Goal: Information Seeking & Learning: Learn about a topic

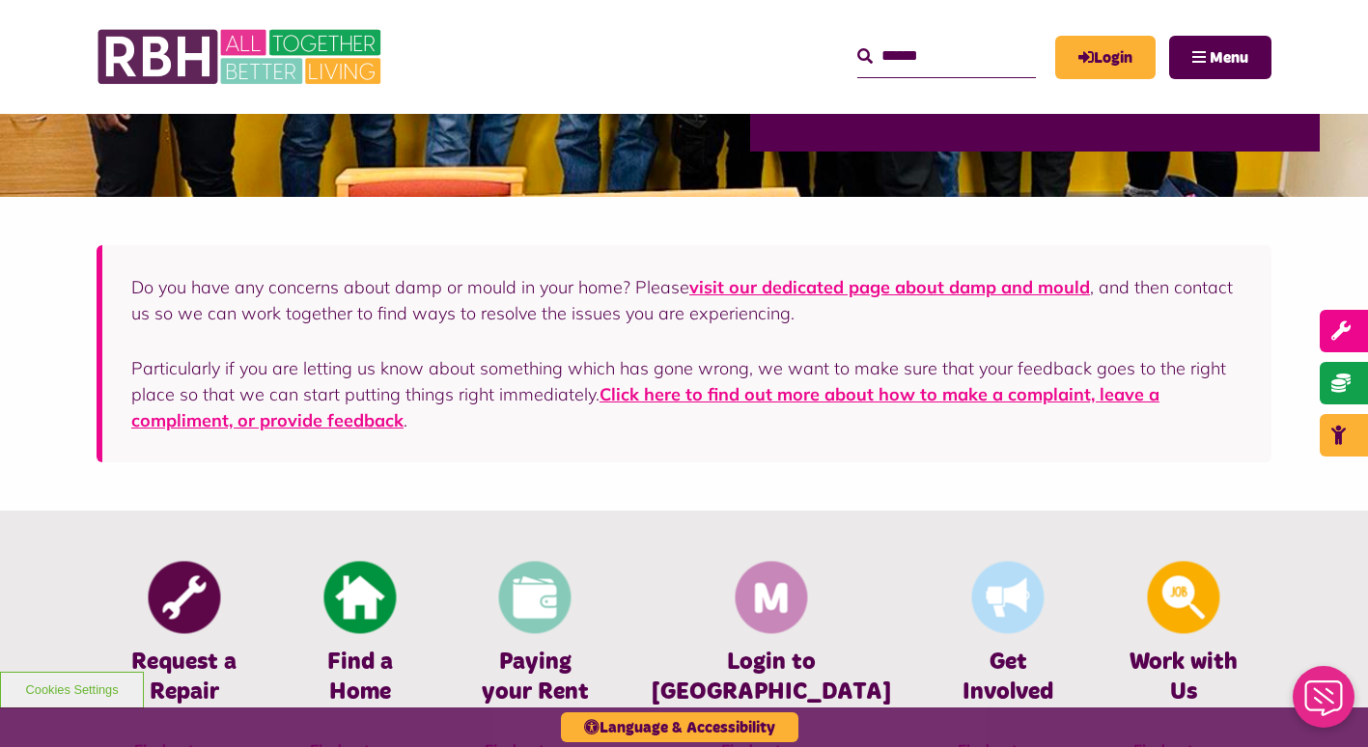
scroll to position [502, 0]
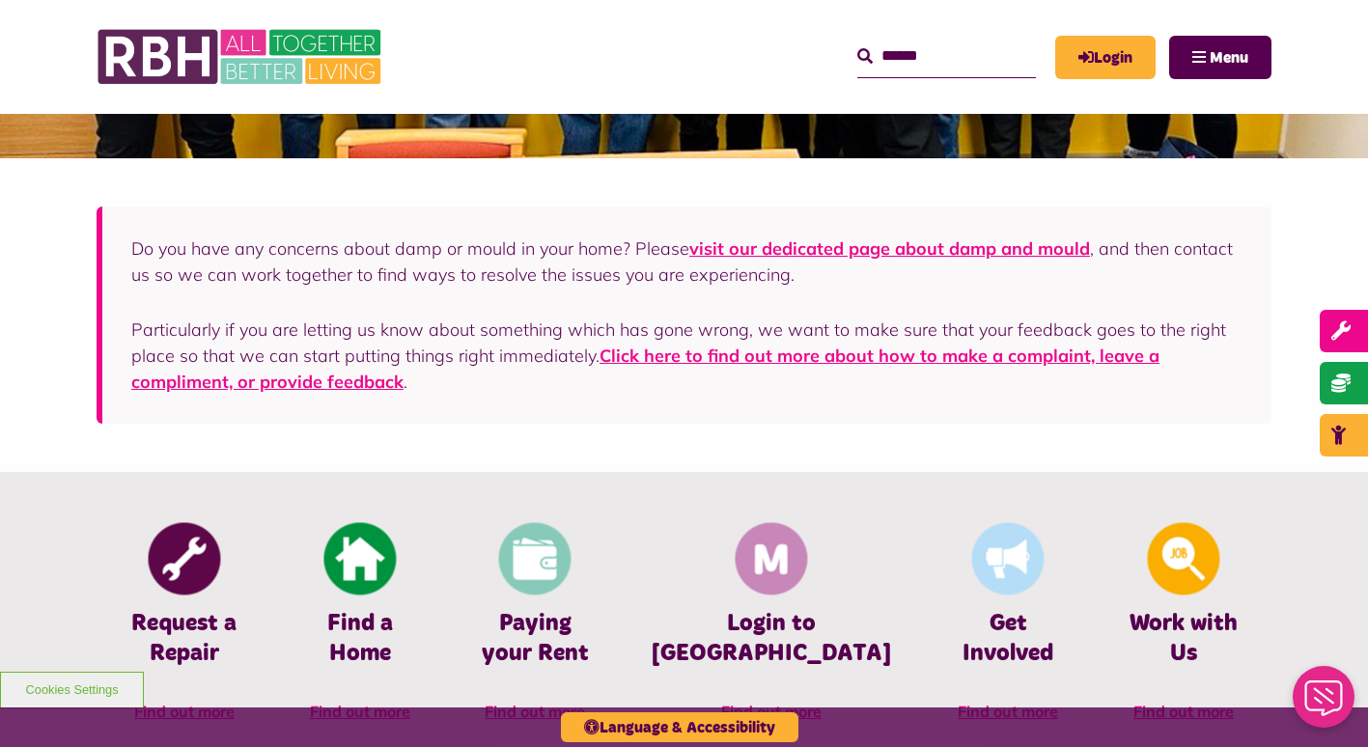
click at [866, 59] on input "Search" at bounding box center [946, 57] width 179 height 42
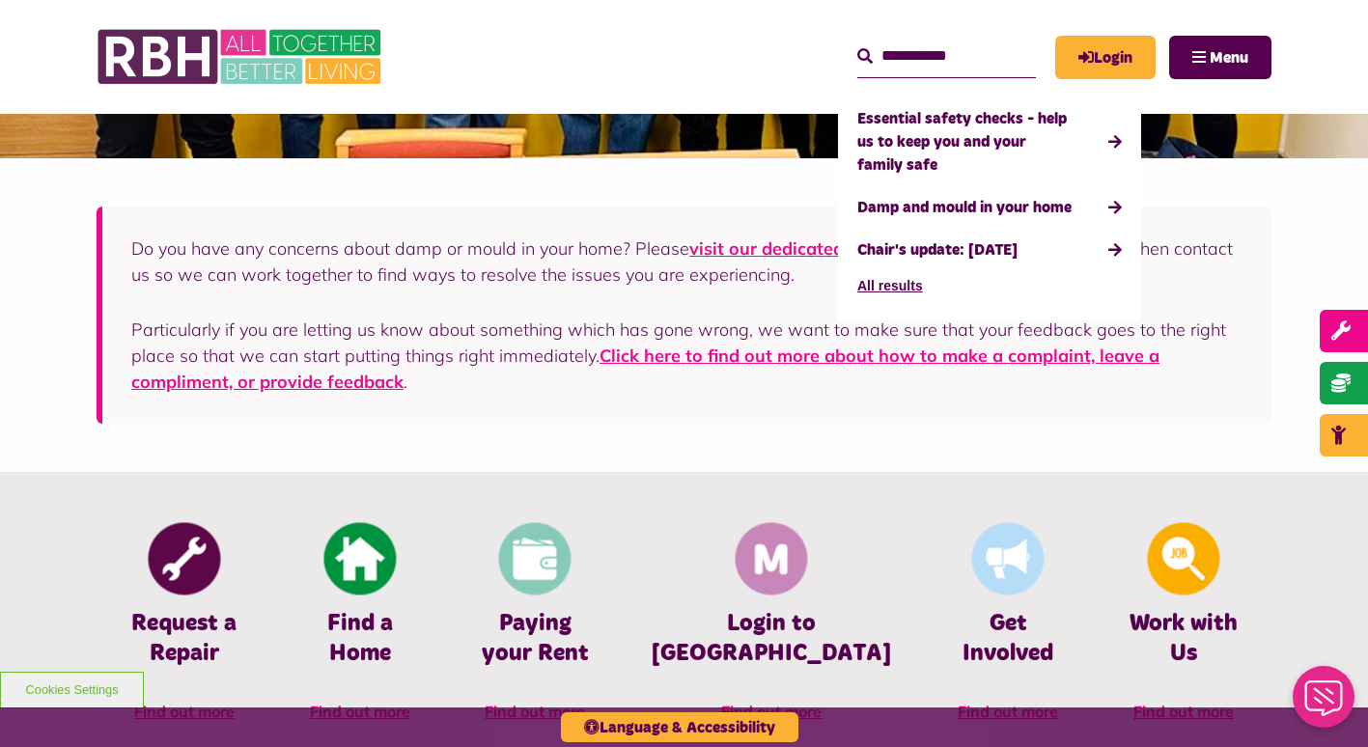
type input "**********"
click at [857, 45] on button "Search" at bounding box center [864, 56] width 15 height 23
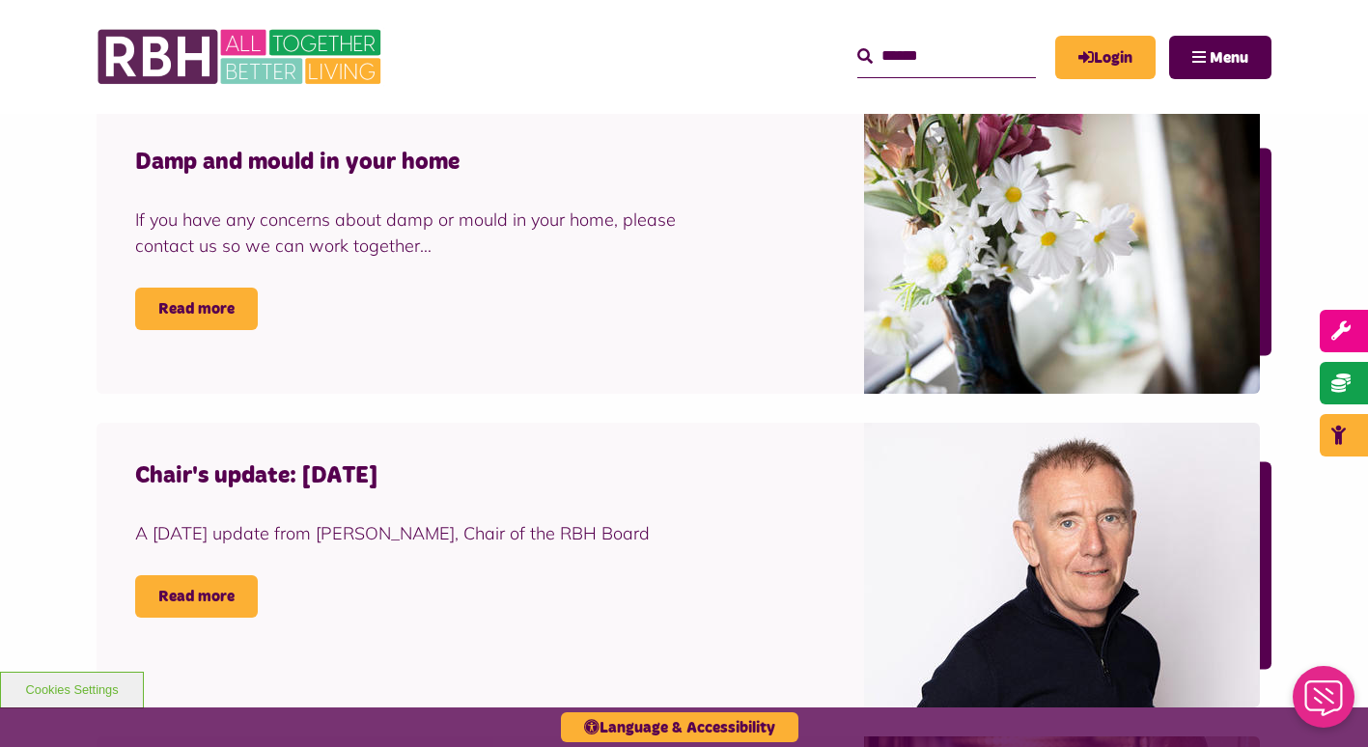
scroll to position [927, 0]
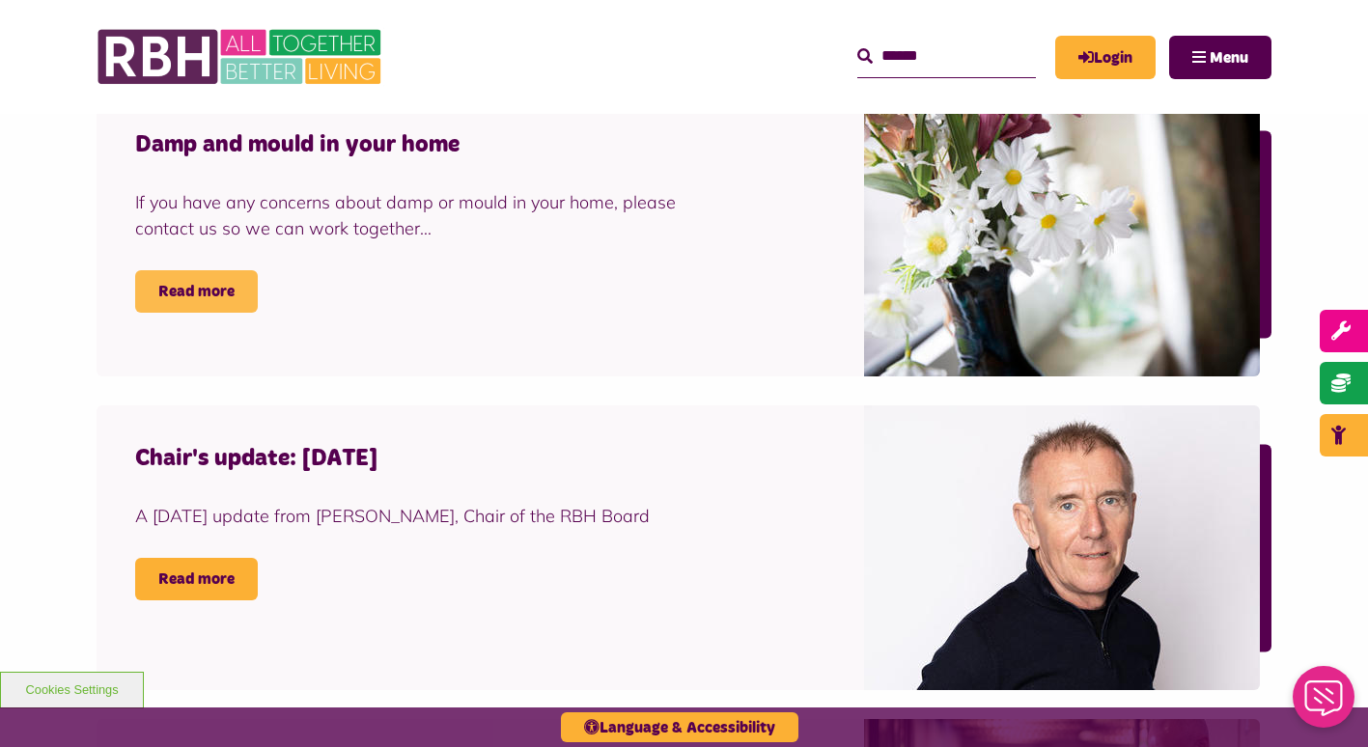
click at [197, 297] on link "Read more" at bounding box center [196, 291] width 123 height 42
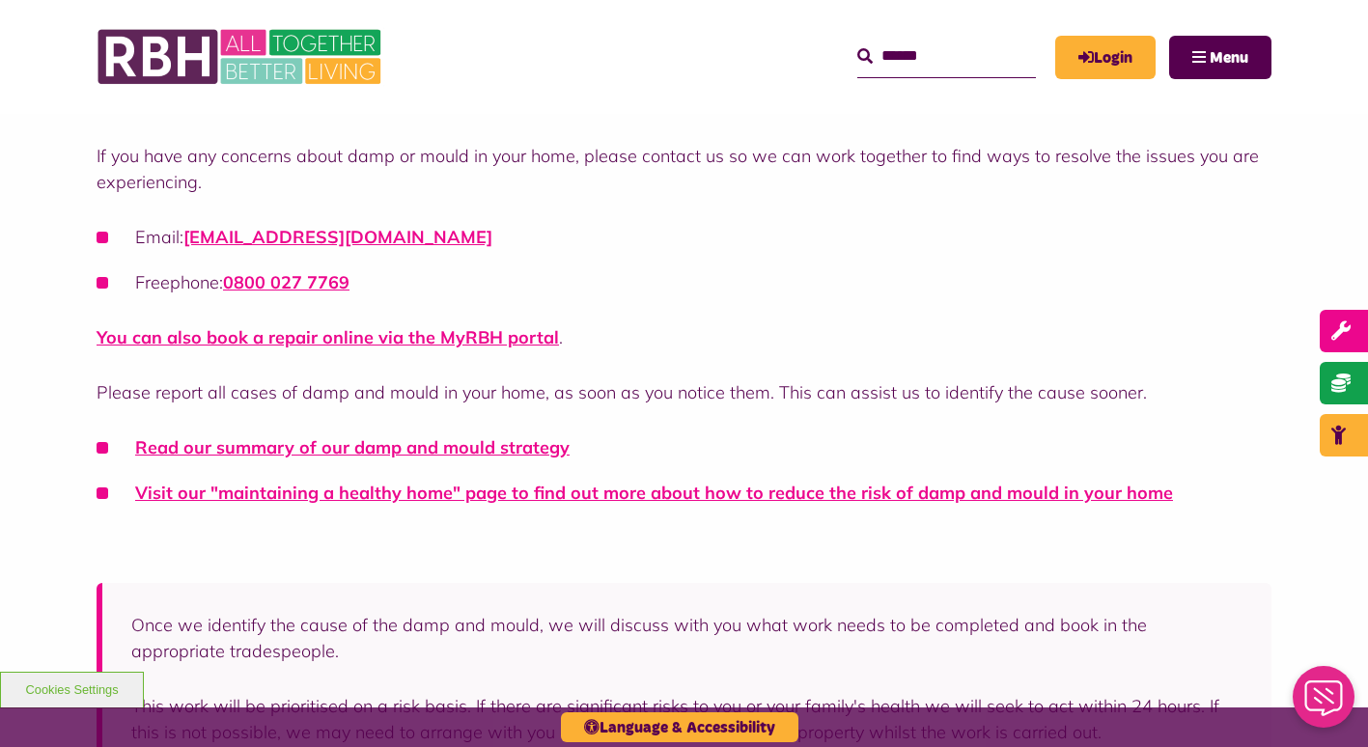
scroll to position [309, 0]
